Goal: Task Accomplishment & Management: Manage account settings

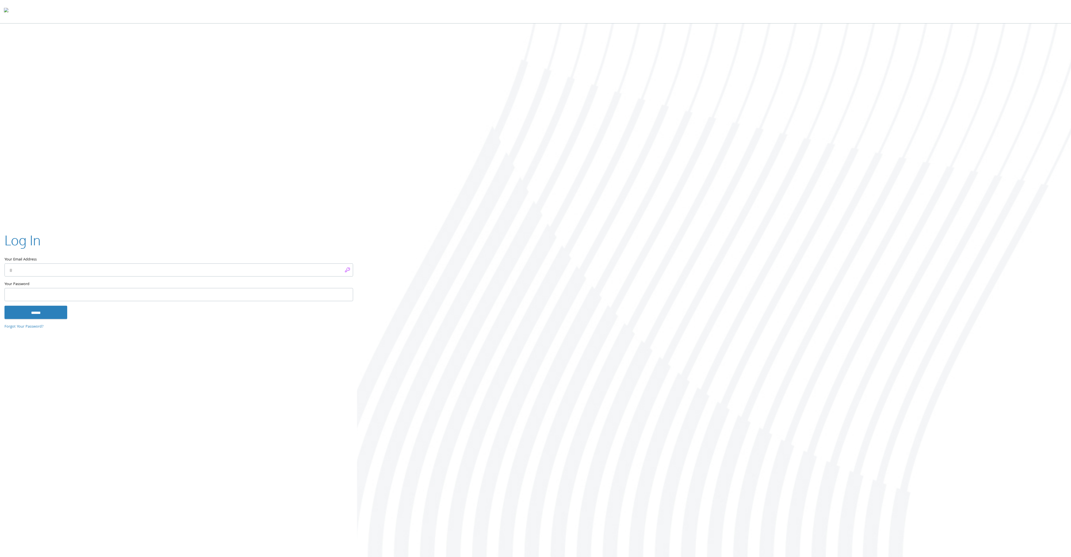
click at [346, 270] on input "Your Email Address" at bounding box center [178, 269] width 349 height 13
type input "**********"
click at [61, 313] on input "******" at bounding box center [35, 312] width 63 height 13
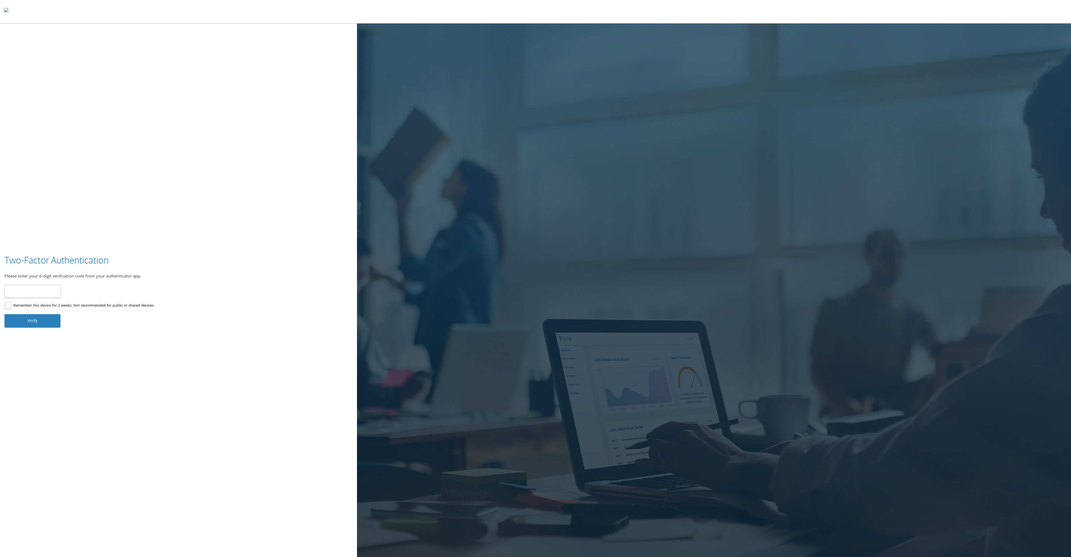
type input "******"
